Goal: Task Accomplishment & Management: Use online tool/utility

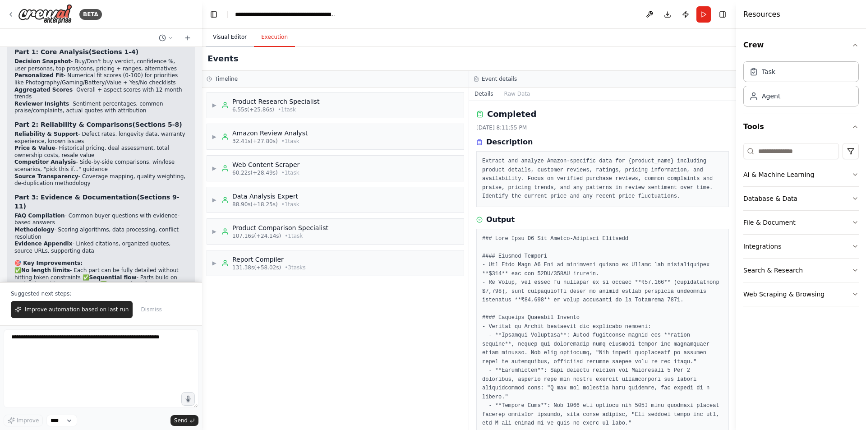
click at [224, 38] on button "Visual Editor" at bounding box center [230, 37] width 48 height 19
click at [267, 37] on button "Execution" at bounding box center [274, 37] width 41 height 19
click at [226, 39] on button "Visual Editor" at bounding box center [230, 37] width 48 height 19
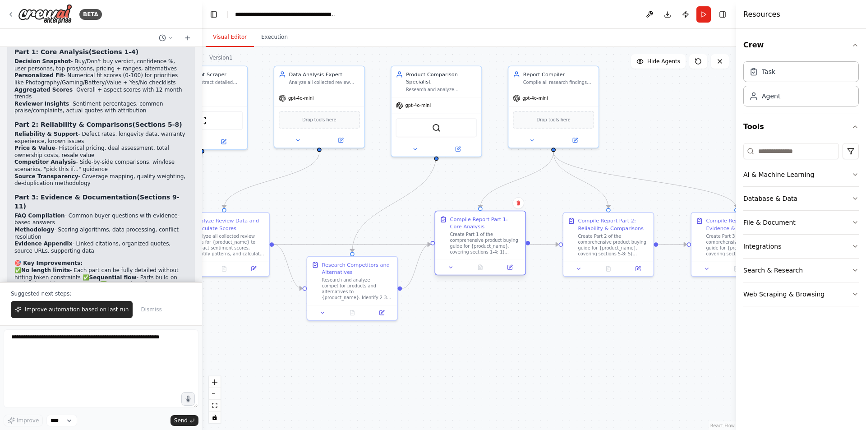
click at [496, 244] on div "Create Part 1 of the comprehensive product buying guide for {product_name}, cov…" at bounding box center [485, 243] width 71 height 23
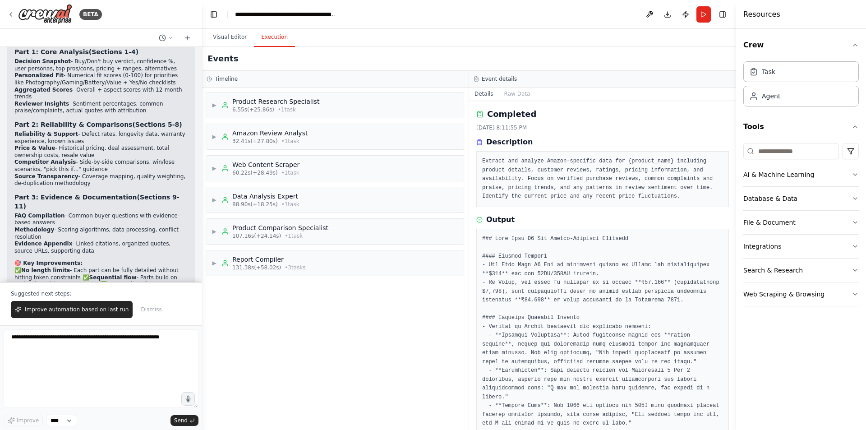
click at [275, 46] on button "Execution" at bounding box center [274, 37] width 41 height 19
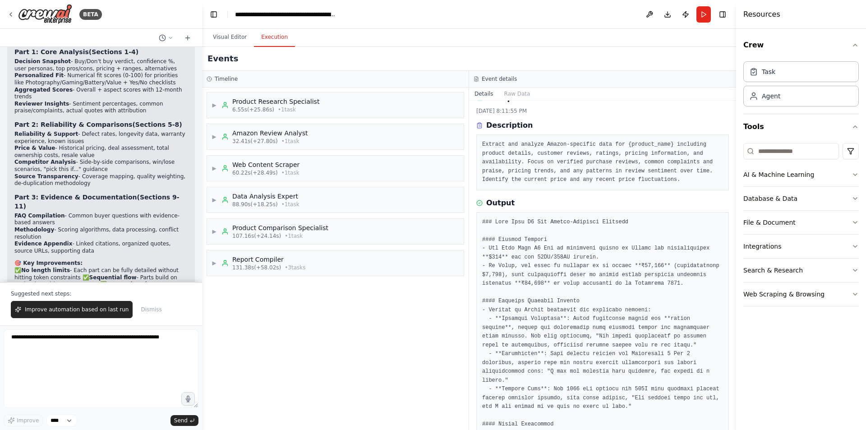
scroll to position [18, 0]
click at [291, 266] on span "• 3 task s" at bounding box center [295, 267] width 21 height 7
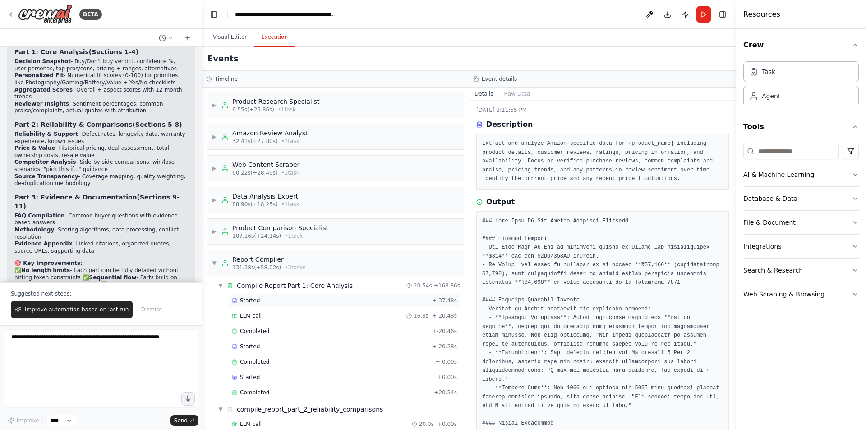
scroll to position [46, 0]
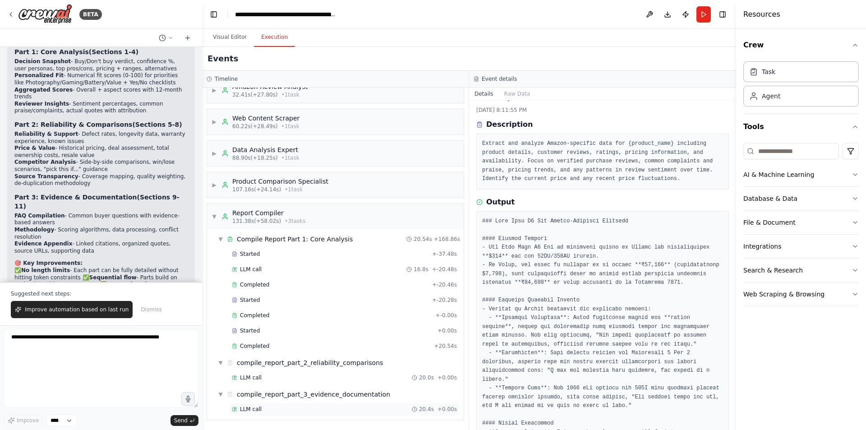
click at [340, 408] on div "LLM call 20.4s + 0.00s" at bounding box center [344, 408] width 225 height 7
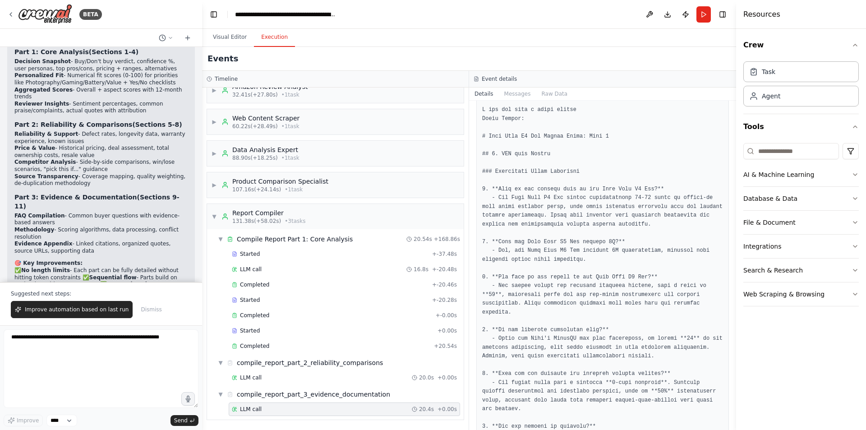
scroll to position [0, 0]
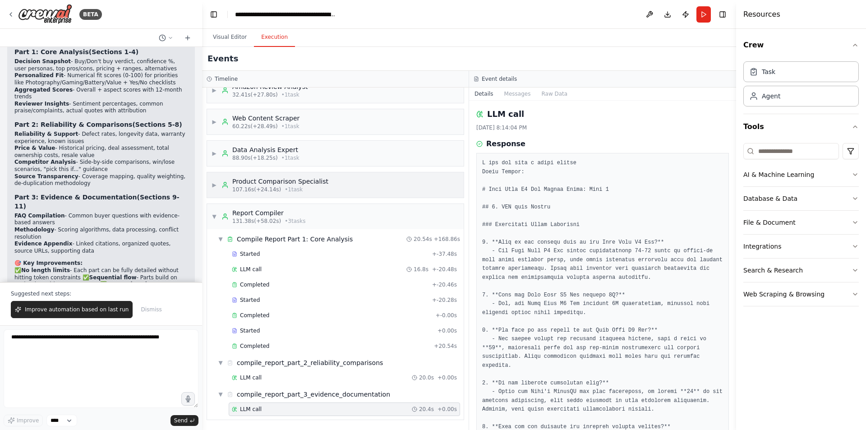
click at [326, 194] on div "▶ Product Comparison Specialist 107.16s (+24.14s) • 1 task" at bounding box center [335, 184] width 257 height 25
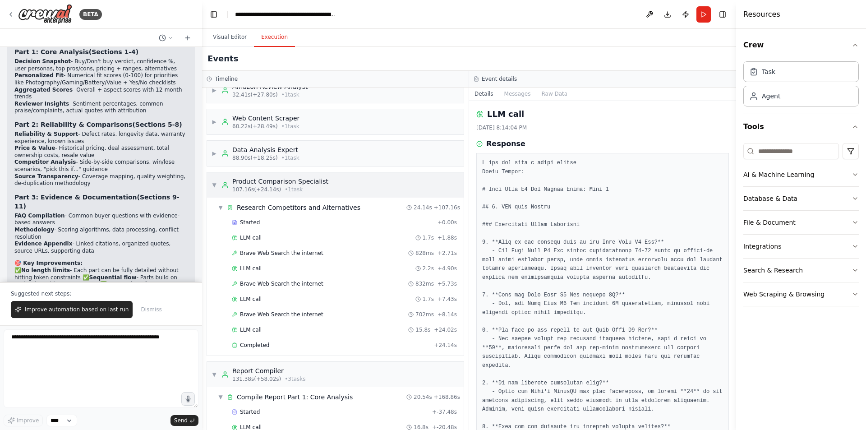
click at [326, 193] on div "▼ Product Comparison Specialist 107.16s (+24.14s) • 1 task" at bounding box center [335, 184] width 257 height 25
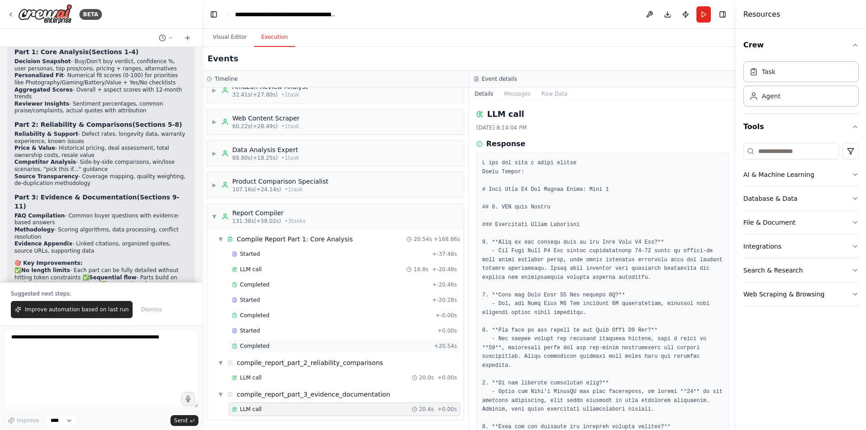
click at [298, 344] on div "Completed" at bounding box center [331, 345] width 198 height 7
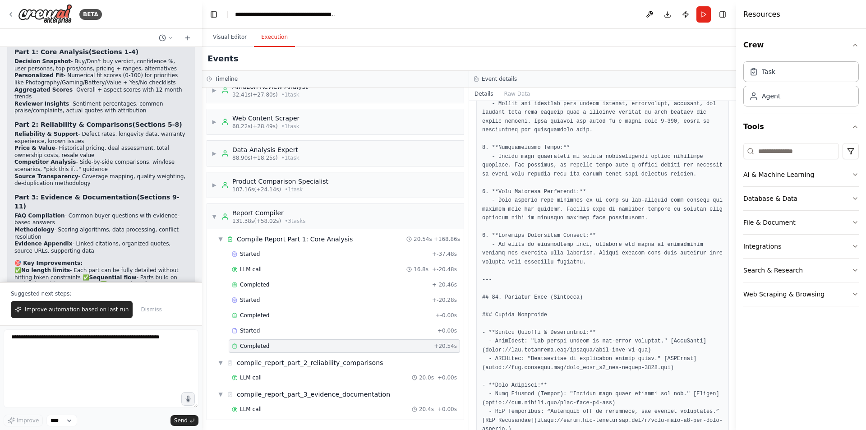
scroll to position [530, 0]
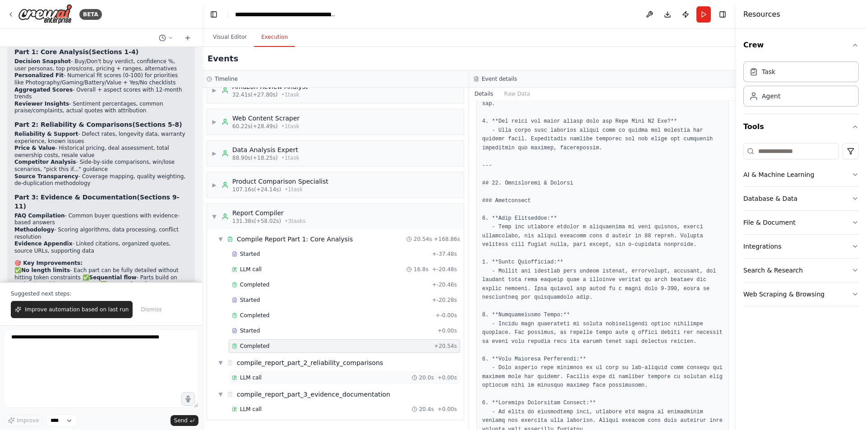
click at [262, 379] on div "LLM call 20.0s + 0.00s" at bounding box center [344, 377] width 225 height 7
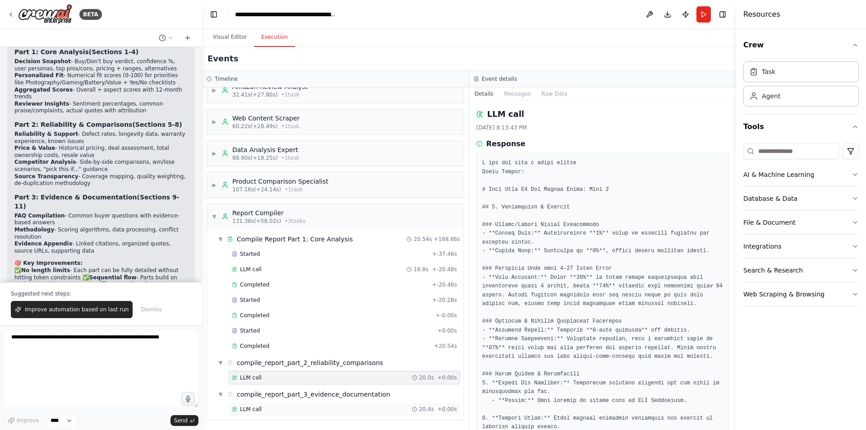
click at [253, 405] on span "LLM call" at bounding box center [251, 408] width 22 height 7
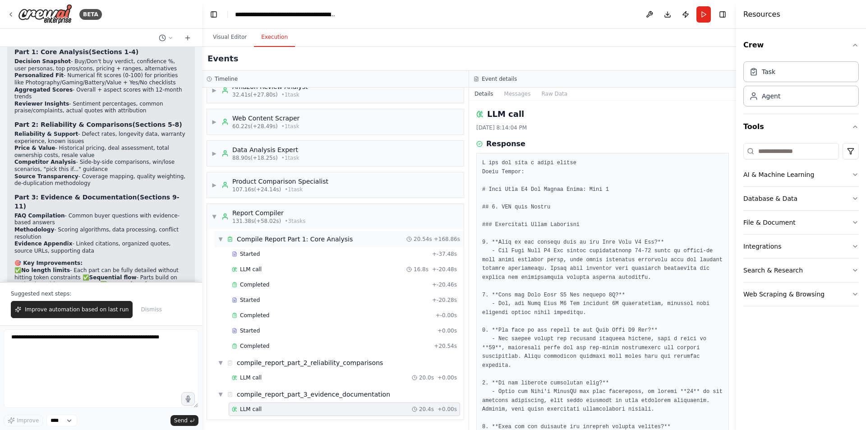
click at [288, 240] on div "Compile Report Part 1: Core Analysis" at bounding box center [295, 238] width 116 height 9
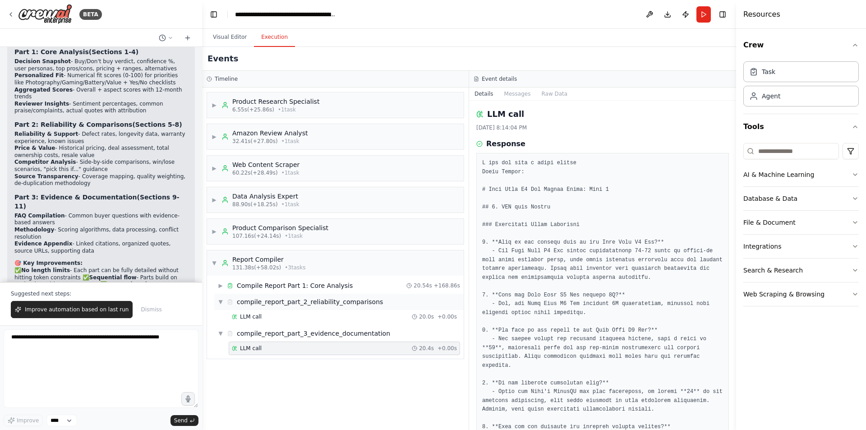
click at [271, 301] on div "compile_report_part_2_reliability_comparisons" at bounding box center [310, 301] width 146 height 9
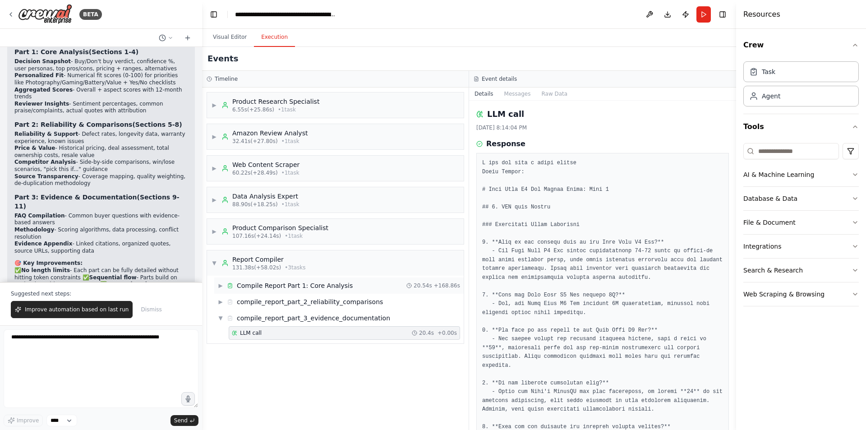
click at [285, 288] on div "Compile Report Part 1: Core Analysis" at bounding box center [295, 285] width 116 height 9
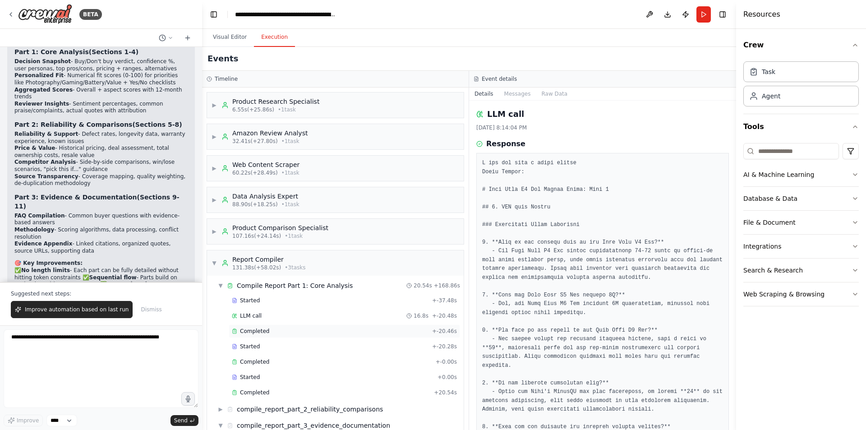
click at [267, 330] on div "Completed" at bounding box center [330, 330] width 197 height 7
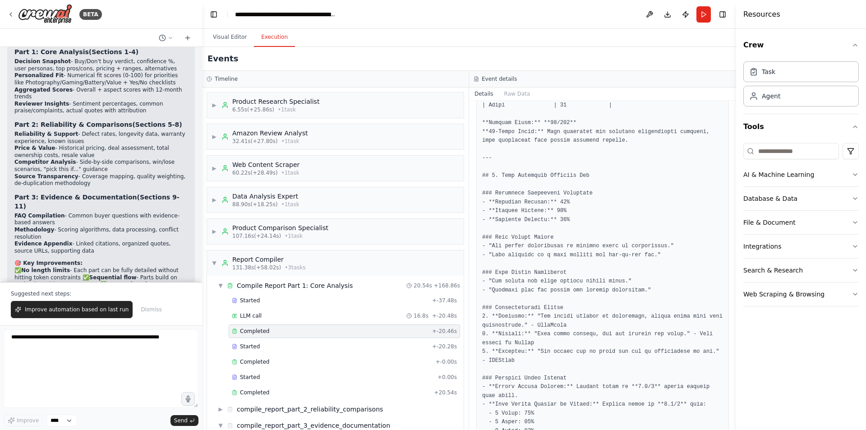
scroll to position [906, 0]
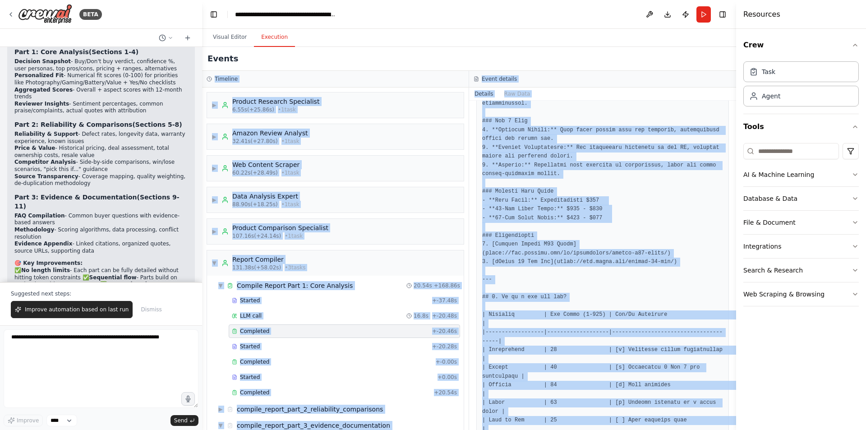
scroll to position [196, 0]
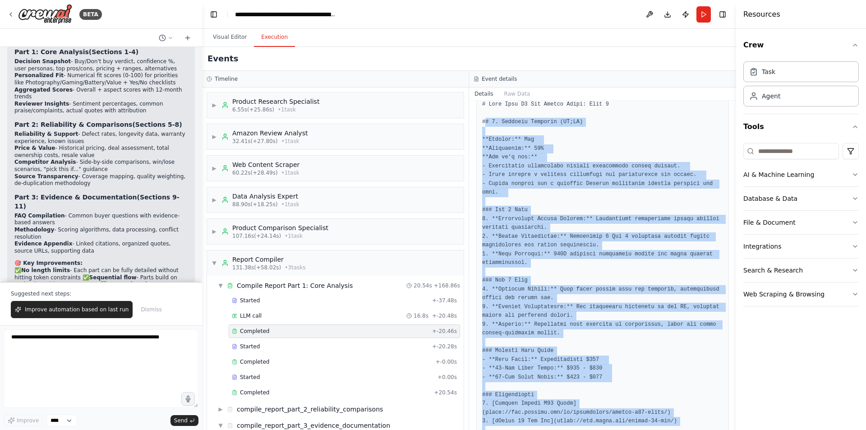
drag, startPoint x: 546, startPoint y: 405, endPoint x: 486, endPoint y: 117, distance: 294.5
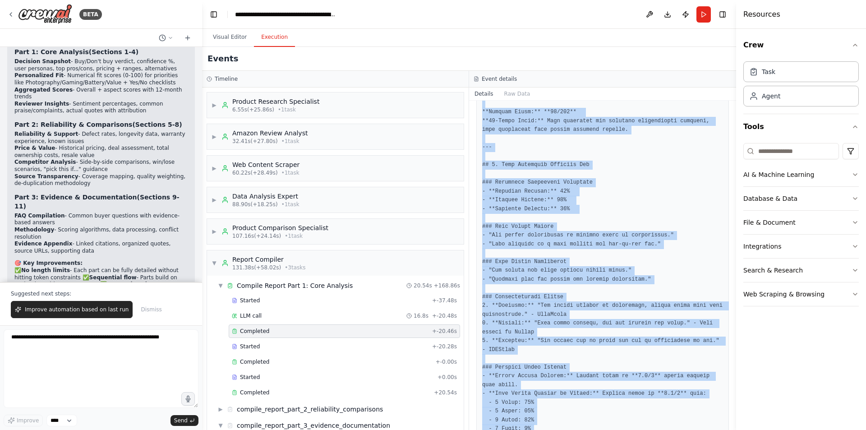
scroll to position [906, 0]
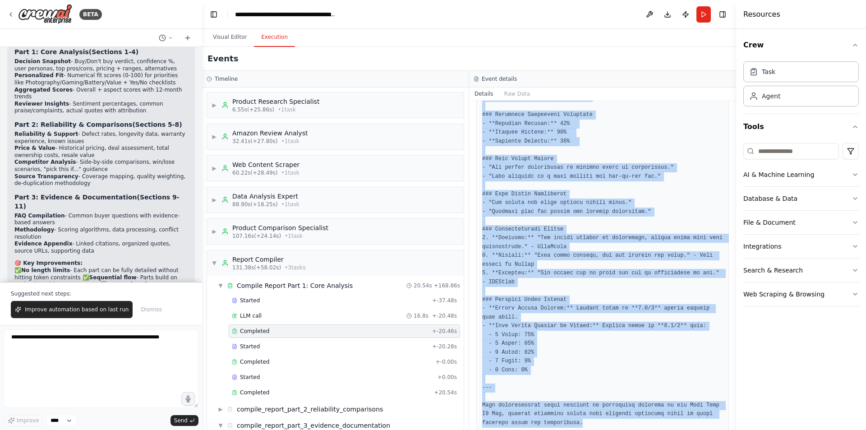
drag, startPoint x: 480, startPoint y: 247, endPoint x: 592, endPoint y: 402, distance: 191.6
copy pre "# Oppo Find X8 Pro Buying Guide: Part 1 ## 1. Decision Snapshot (TL;DR) **Verdi…"
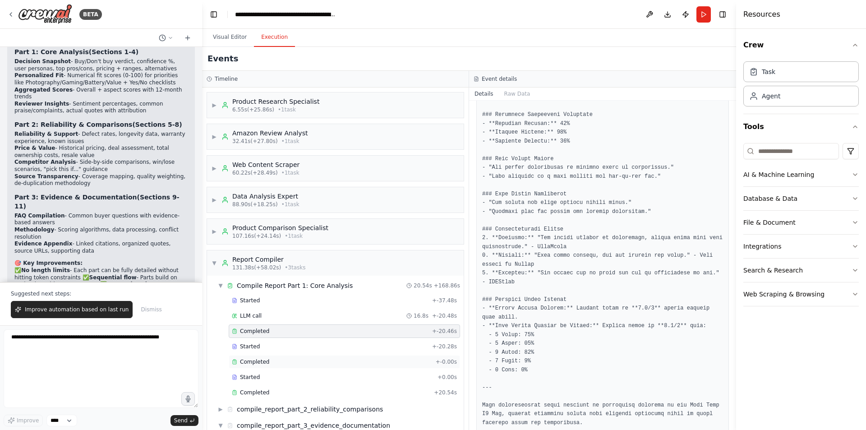
click at [276, 363] on div "Completed" at bounding box center [332, 361] width 200 height 7
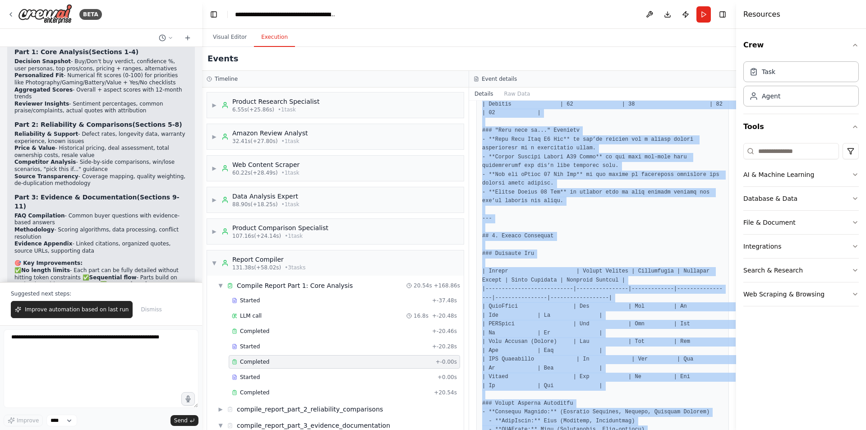
scroll to position [1179, 0]
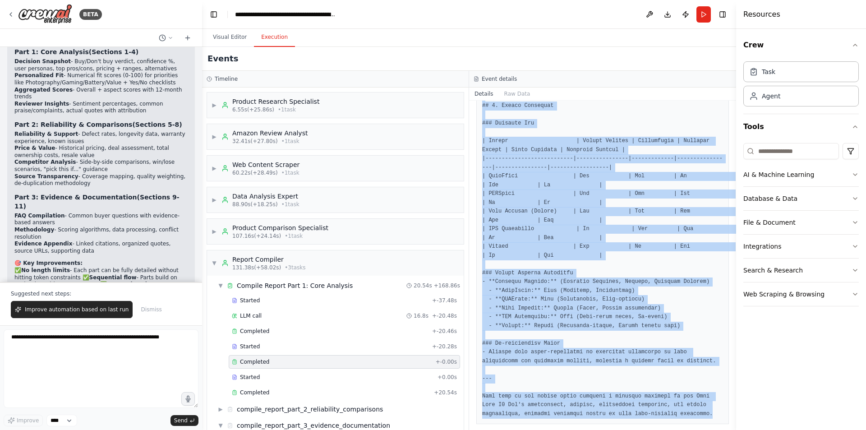
drag, startPoint x: 482, startPoint y: 300, endPoint x: 671, endPoint y: 405, distance: 216.8
copy pre "# Oppo Find X8 Pro Buying Guide: Part 2 ## 5. Reliability & Support ### Defect/…"
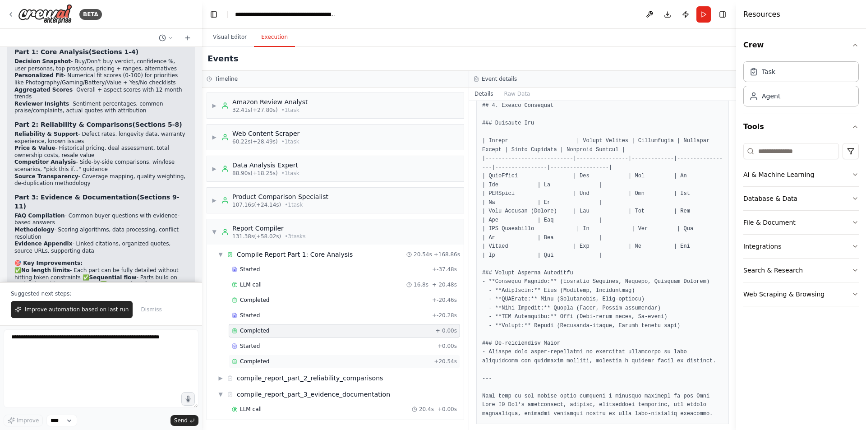
click at [301, 363] on div "Completed" at bounding box center [331, 361] width 198 height 7
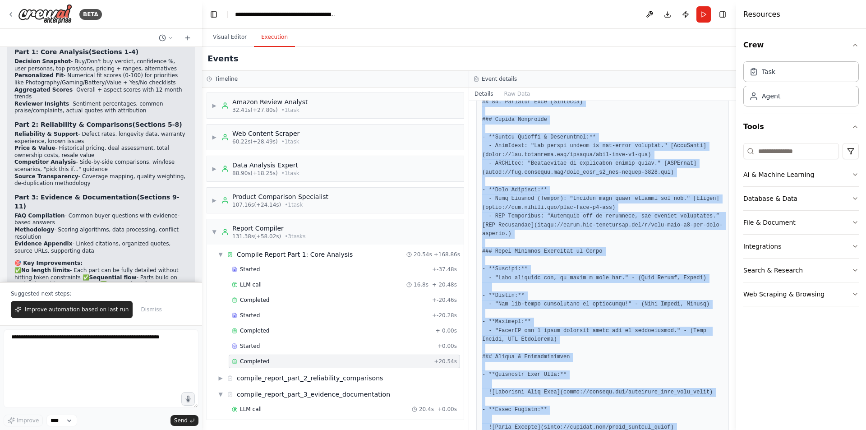
scroll to position [1012, 0]
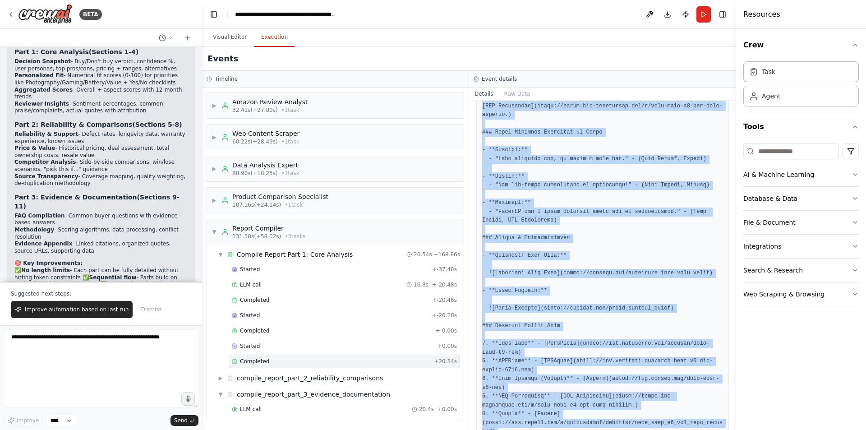
drag, startPoint x: 481, startPoint y: 264, endPoint x: 686, endPoint y: 409, distance: 250.7
copy pre "# Oppo Find X8 Pro Buying Guide: Part 3 ## 9. FAQ from Buyers ### Frequently As…"
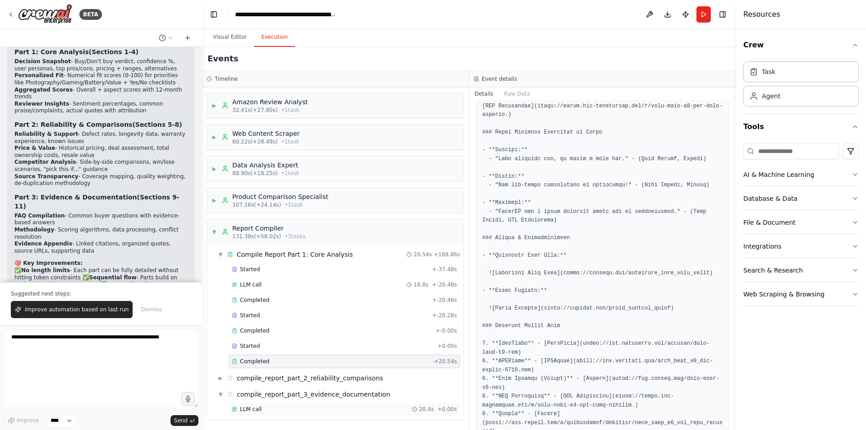
click at [289, 408] on div "LLM call 20.4s + 0.00s" at bounding box center [344, 408] width 225 height 7
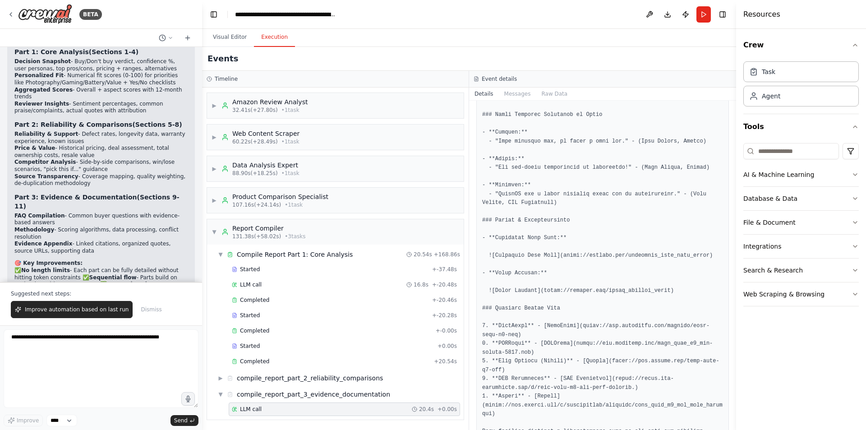
scroll to position [956, 0]
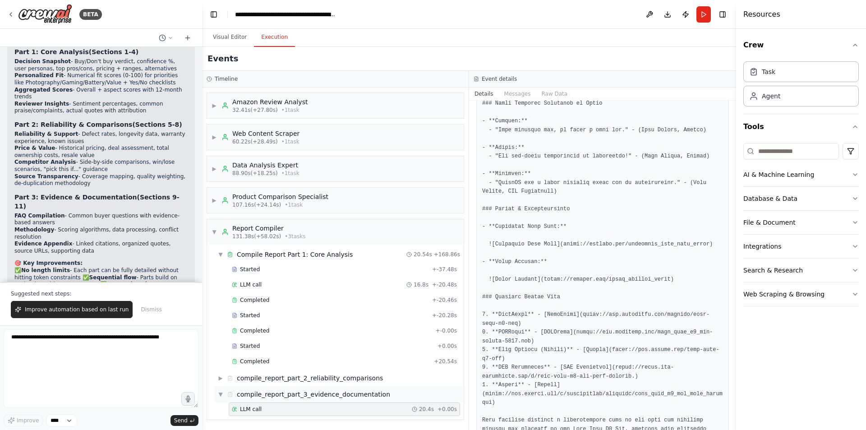
click at [328, 387] on div "▼ compile_report_part_3_evidence_documentation" at bounding box center [338, 394] width 249 height 16
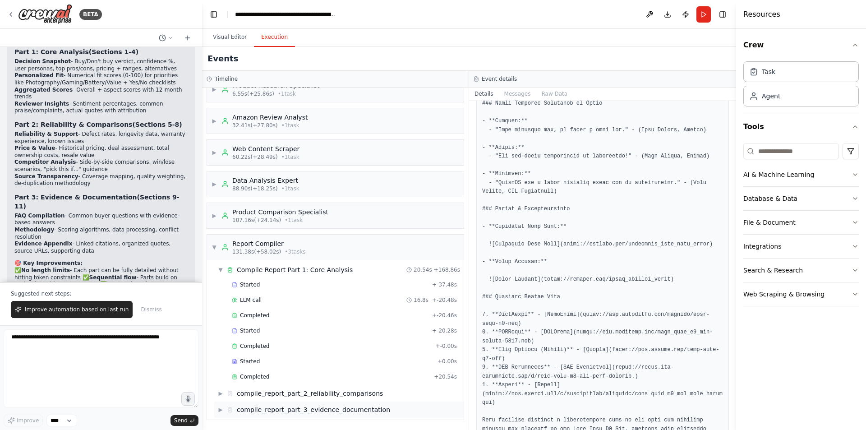
click at [333, 412] on div "compile_report_part_3_evidence_documentation" at bounding box center [313, 409] width 153 height 9
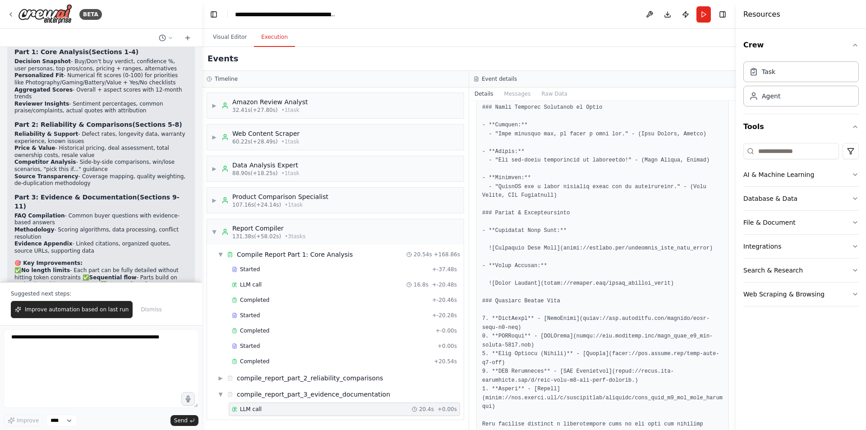
scroll to position [952, 0]
click at [285, 345] on div "Started" at bounding box center [333, 345] width 202 height 7
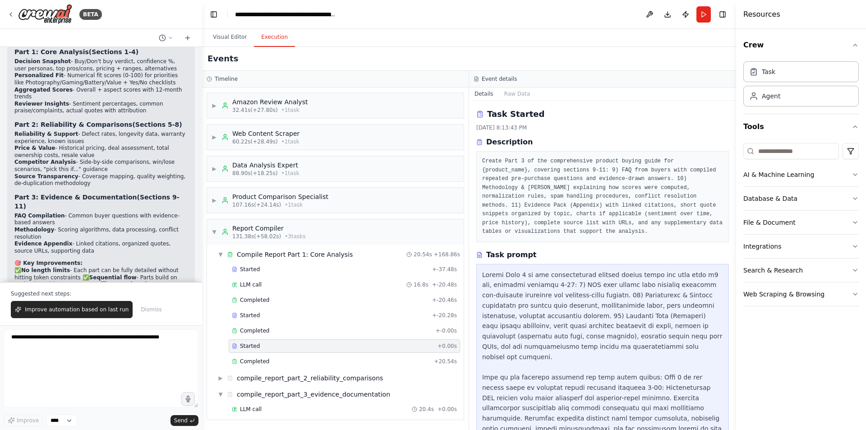
scroll to position [15, 0]
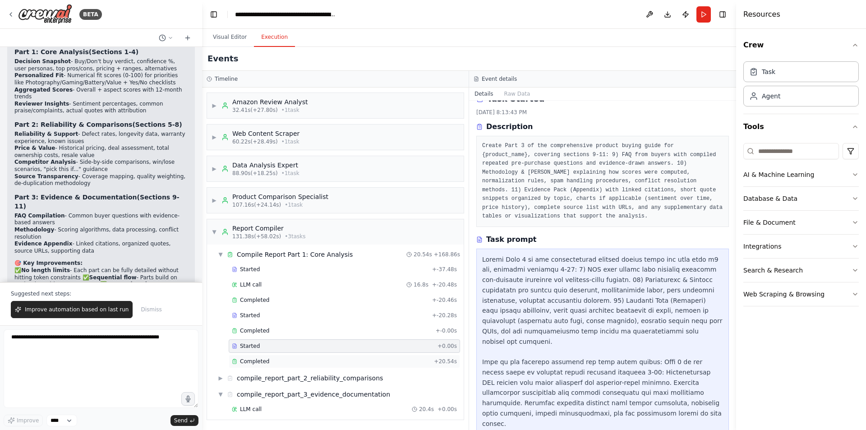
click at [293, 363] on div "Completed" at bounding box center [331, 361] width 198 height 7
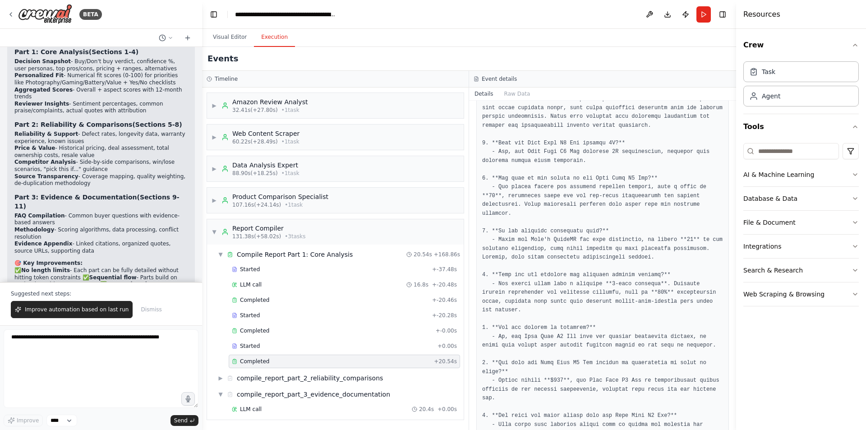
scroll to position [0, 0]
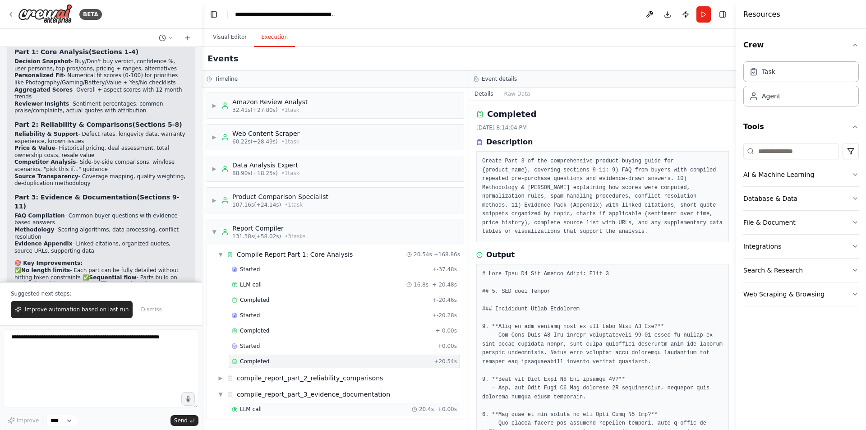
click at [267, 409] on div "LLM call 20.4s + 0.00s" at bounding box center [344, 408] width 225 height 7
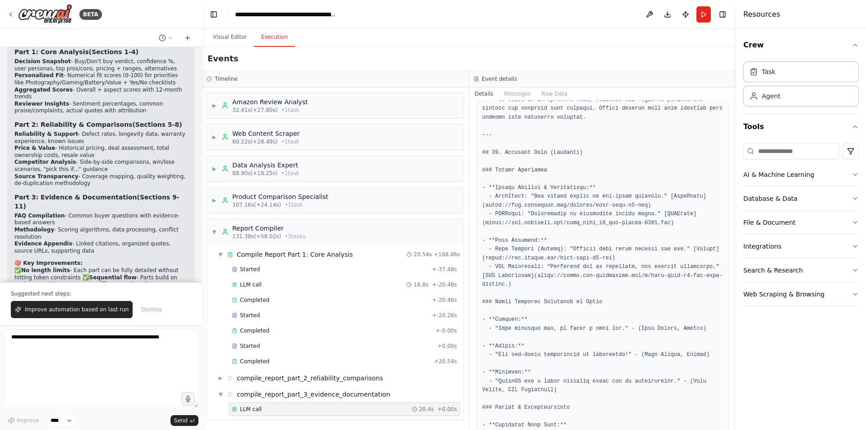
scroll to position [956, 0]
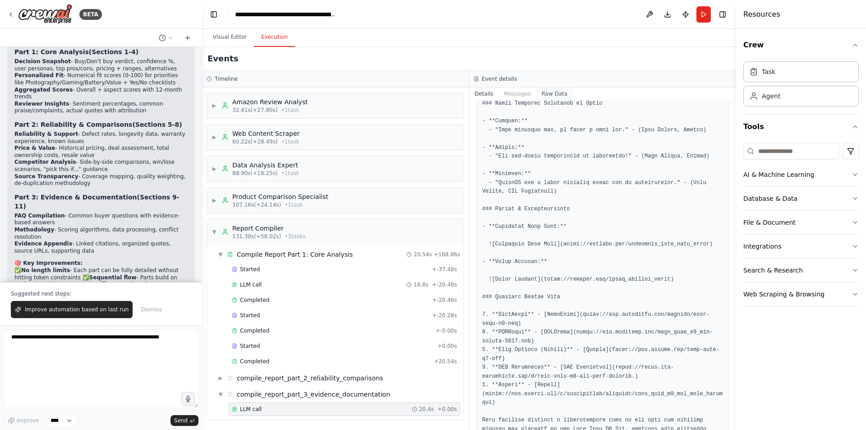
click at [536, 95] on button "Raw Data" at bounding box center [554, 93] width 37 height 13
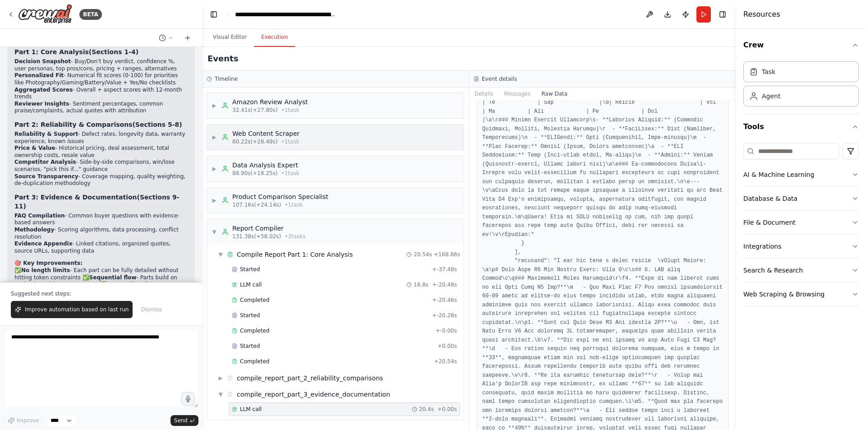
scroll to position [0, 0]
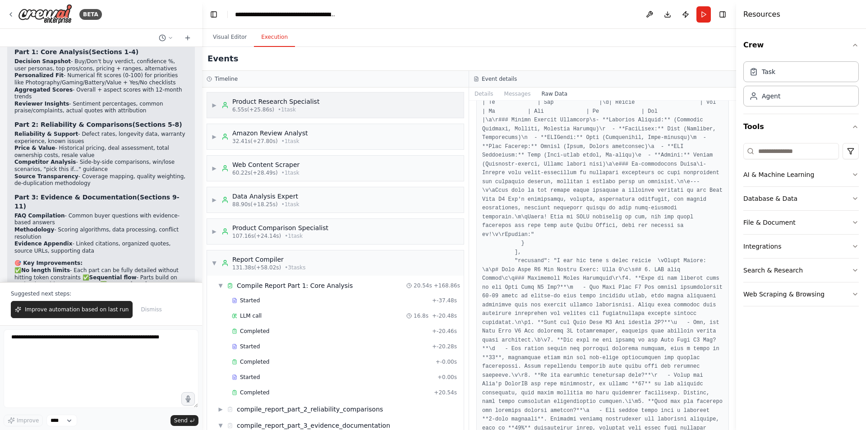
click at [306, 102] on div "Product Research Specialist" at bounding box center [275, 101] width 87 height 9
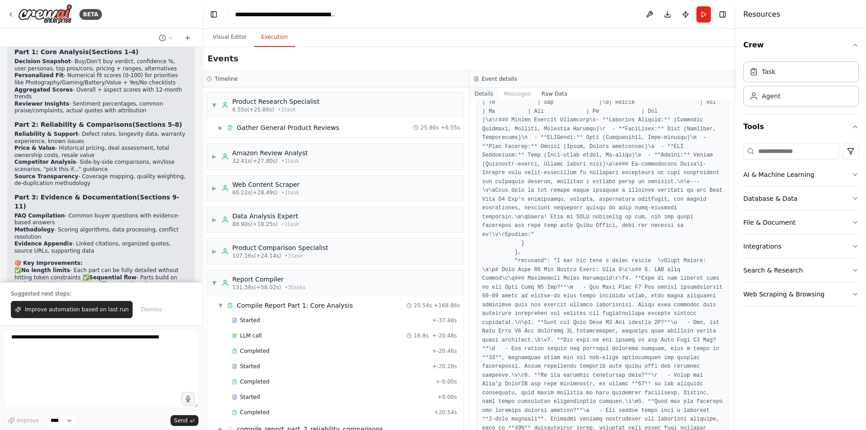
click at [487, 97] on button "Details" at bounding box center [484, 93] width 30 height 13
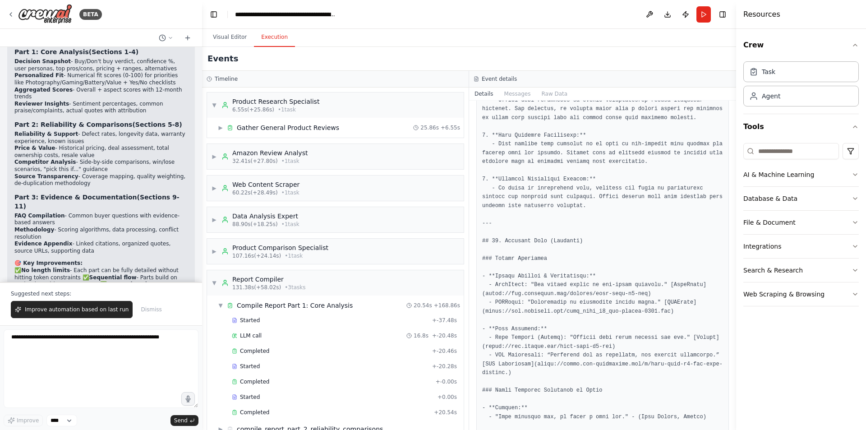
scroll to position [956, 0]
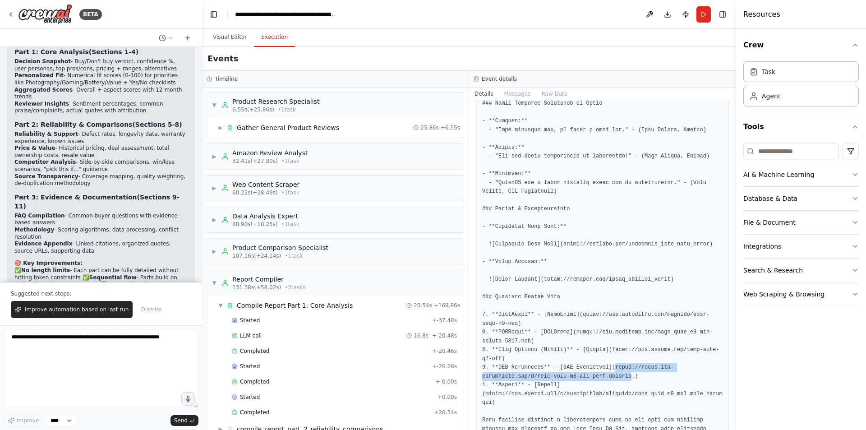
drag, startPoint x: 604, startPoint y: 322, endPoint x: 619, endPoint y: 332, distance: 17.9
copy pre "[URL][DOMAIN_NAME]"
